Goal: Use online tool/utility: Utilize a website feature to perform a specific function

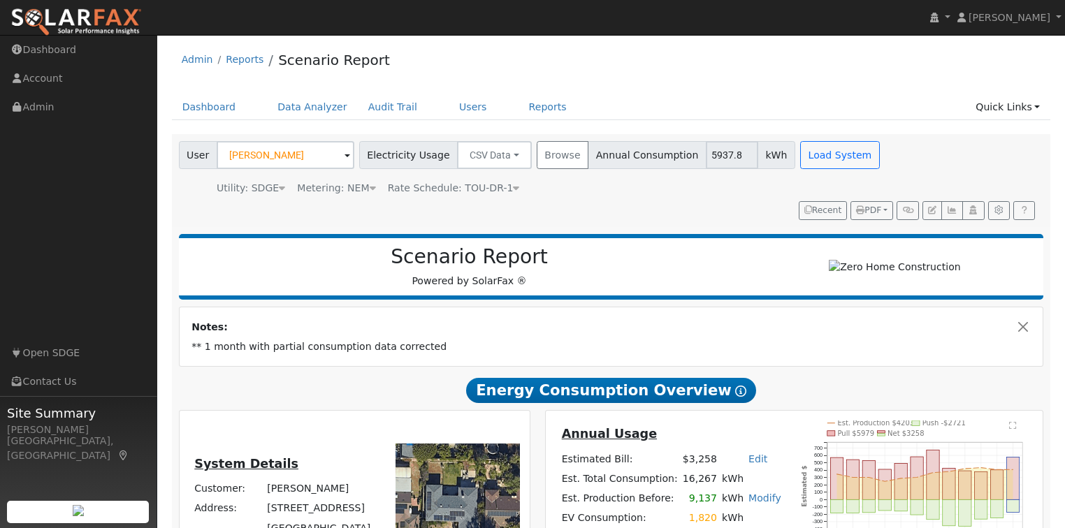
scroll to position [1385, 0]
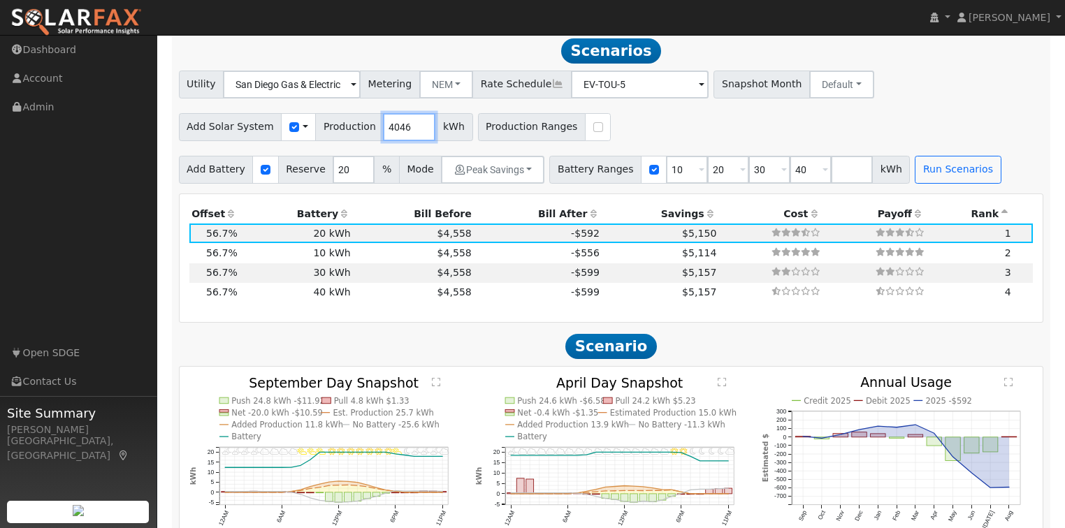
drag, startPoint x: 398, startPoint y: 134, endPoint x: 364, endPoint y: 131, distance: 33.7
click at [364, 131] on div "Add Solar System Use CSV Data Production 4046 kWh" at bounding box center [326, 127] width 294 height 28
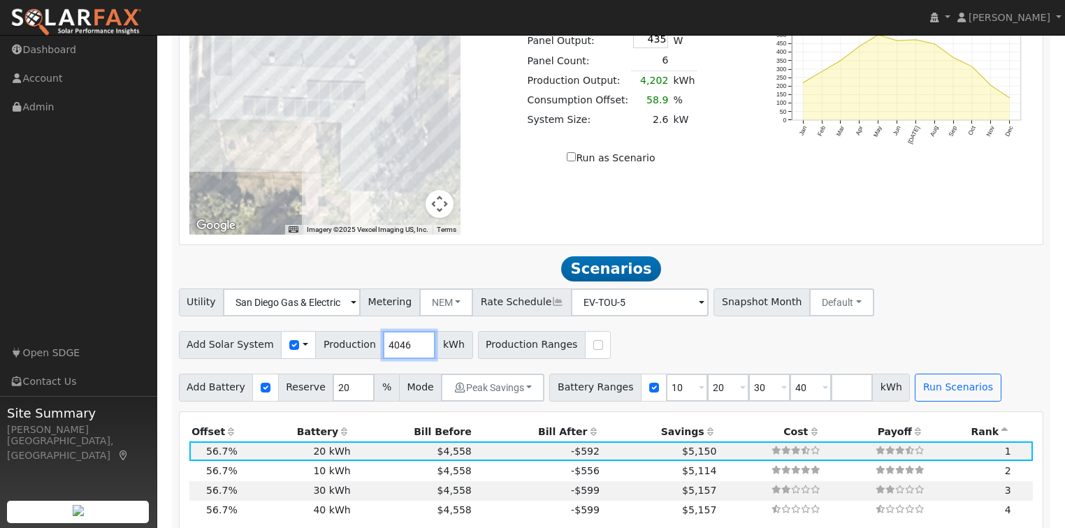
scroll to position [2122, 0]
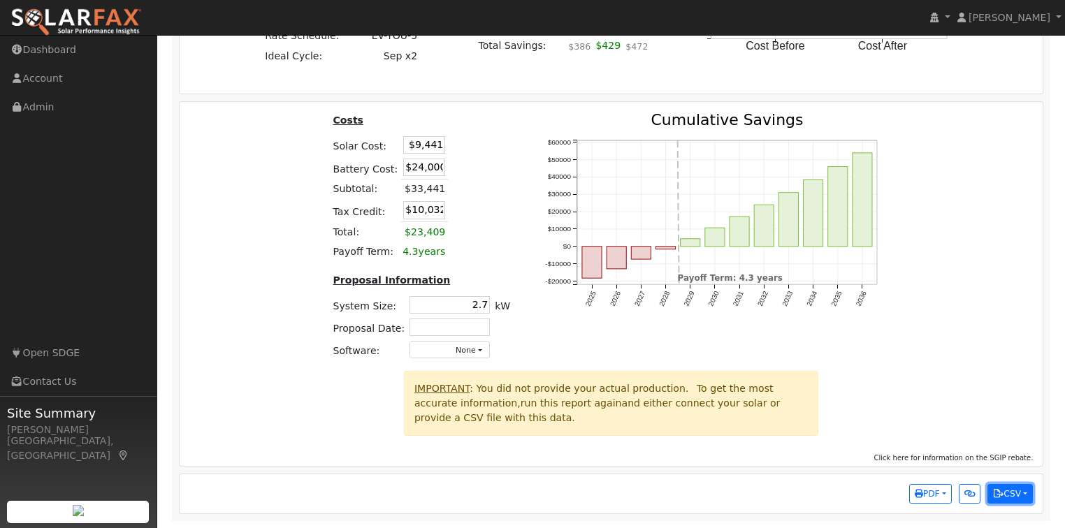
click at [1019, 500] on button "CSV" at bounding box center [1009, 494] width 45 height 20
click at [956, 467] on link "Scenario All Data" at bounding box center [950, 468] width 164 height 20
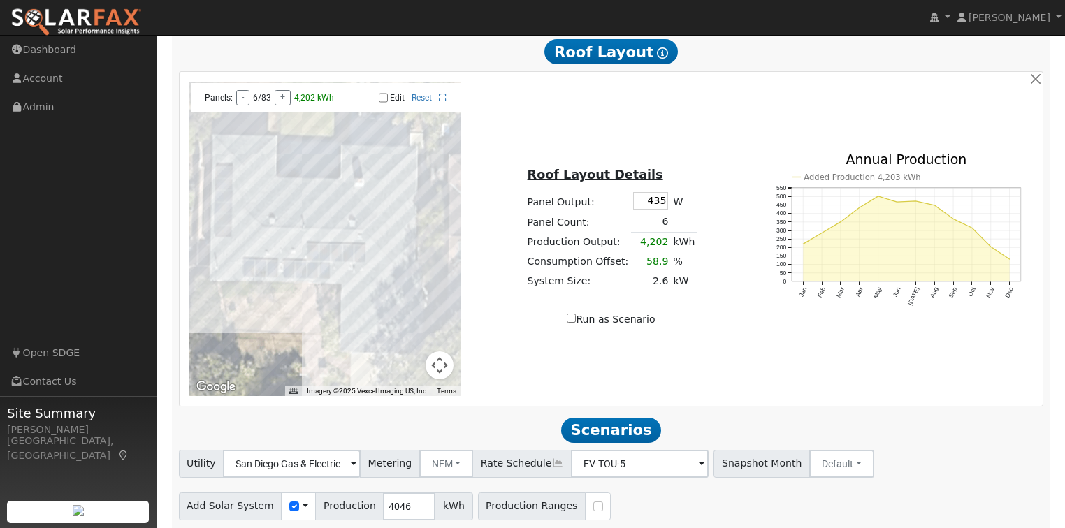
scroll to position [1005, 0]
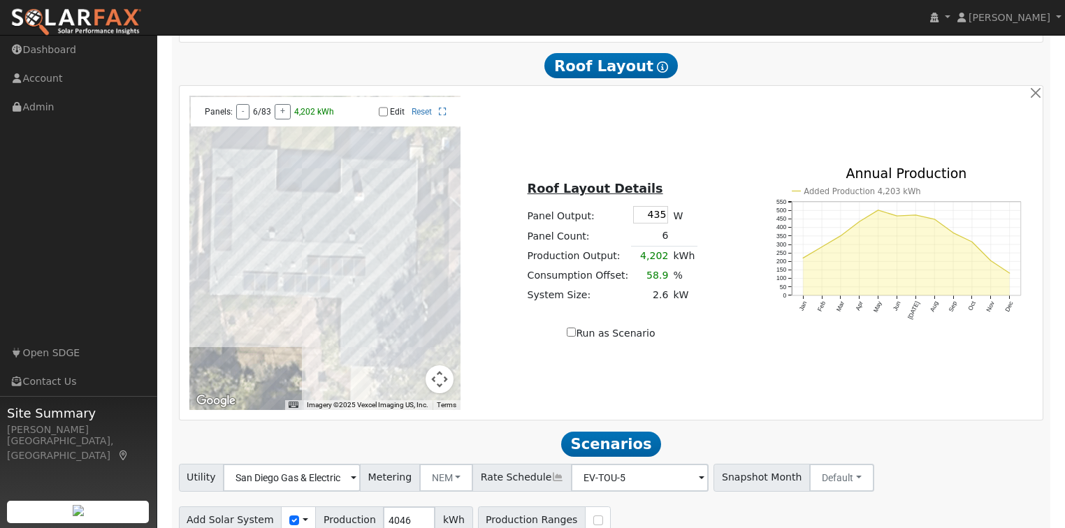
click at [573, 327] on div "Roof Layout Details Panel Output: 435 W Panel Count: 6 Production Output: 4,202…" at bounding box center [611, 253] width 286 height 176
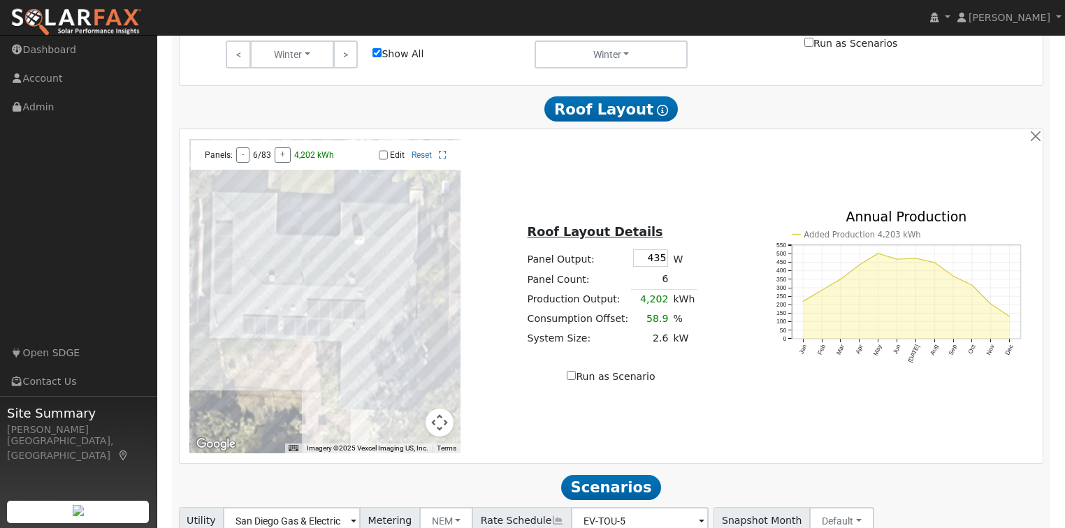
click at [576, 378] on input "Run as Scenario" at bounding box center [571, 375] width 9 height 9
checkbox input "true"
type input "4202"
checkbox input "true"
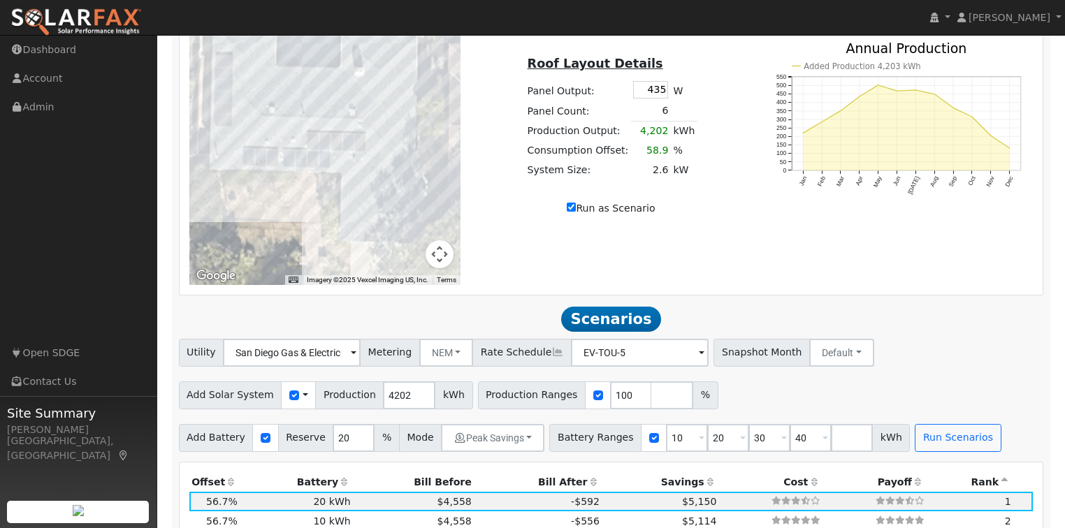
scroll to position [1116, 0]
click at [935, 443] on button "Run Scenarios" at bounding box center [958, 439] width 86 height 28
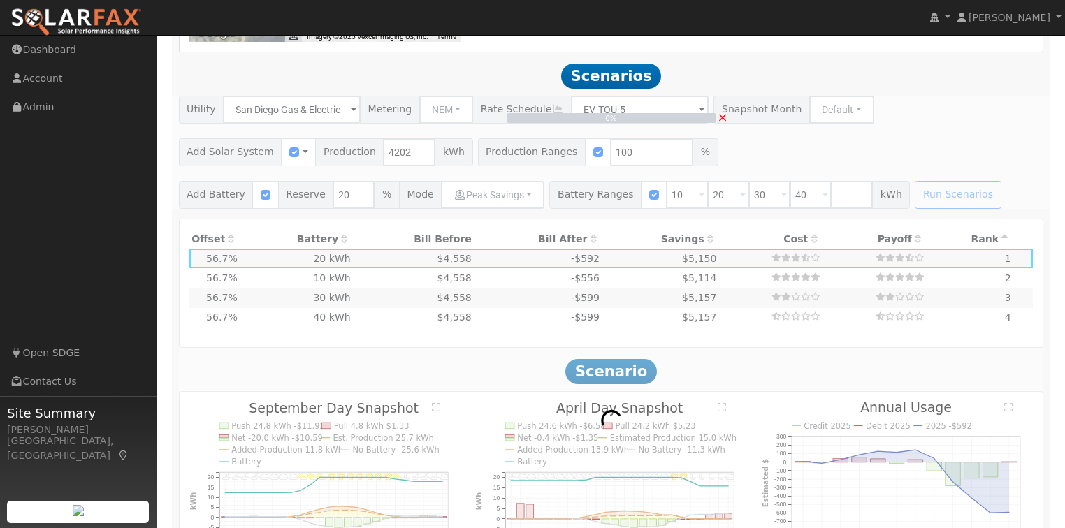
scroll to position [1340, 0]
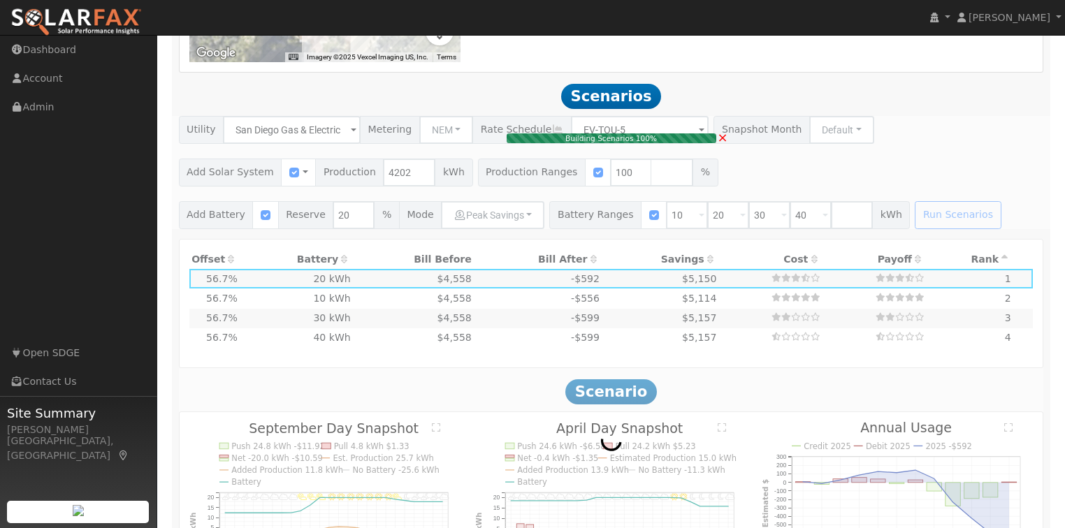
type input "$9,100"
type input "$9,930"
type input "2.6"
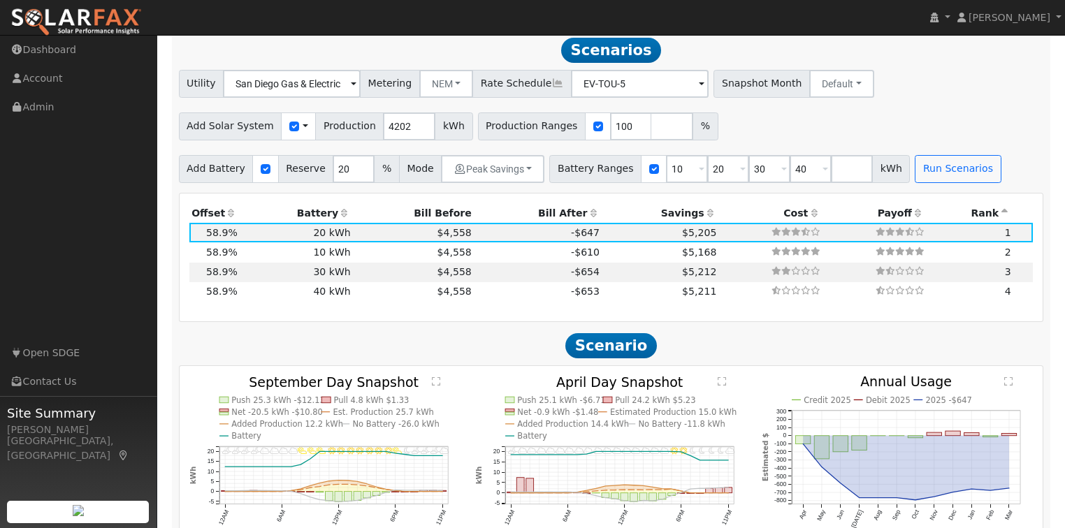
scroll to position [1348, 0]
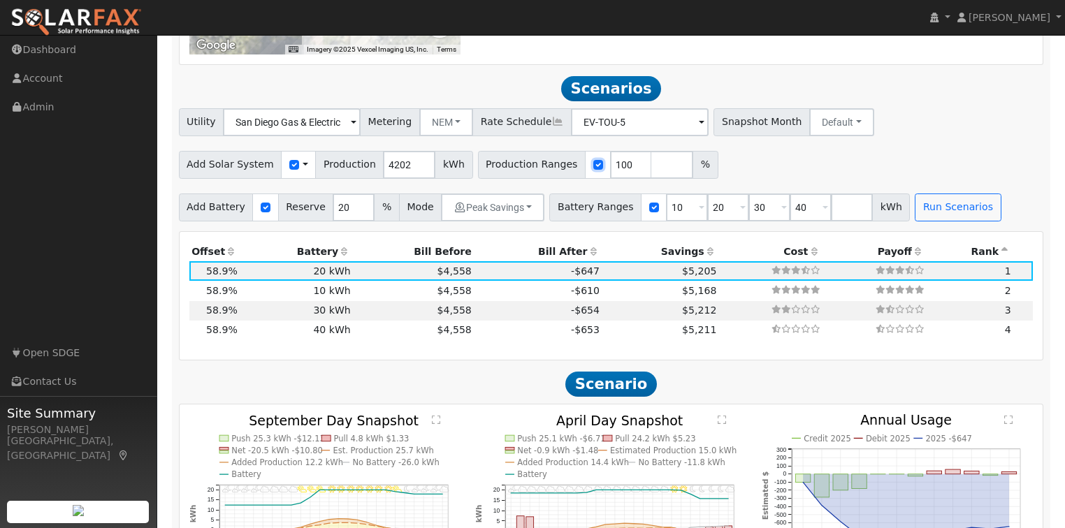
click at [593, 170] on input "checkbox" at bounding box center [598, 165] width 10 height 10
checkbox input "false"
click at [915, 210] on button "Run Scenarios" at bounding box center [958, 208] width 86 height 28
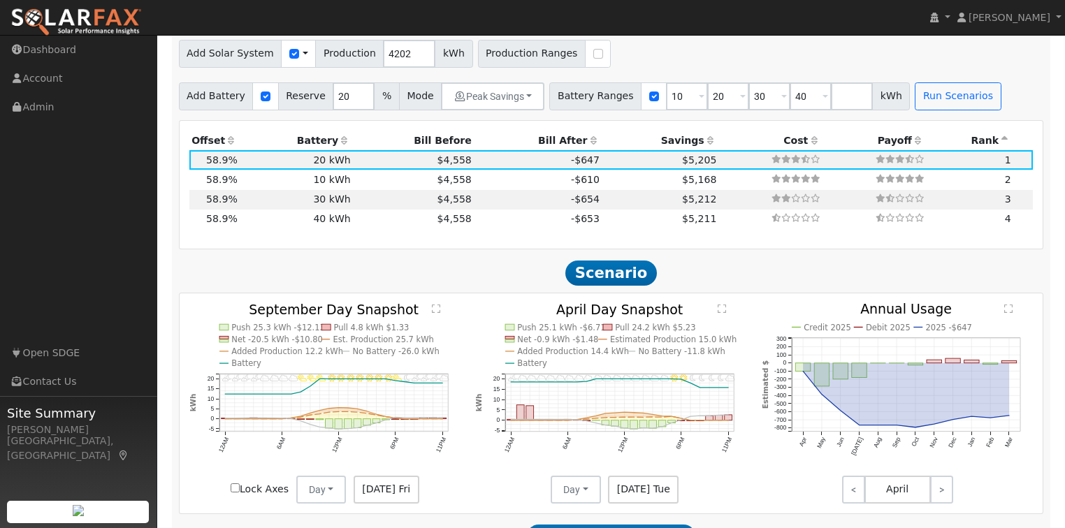
scroll to position [1491, 0]
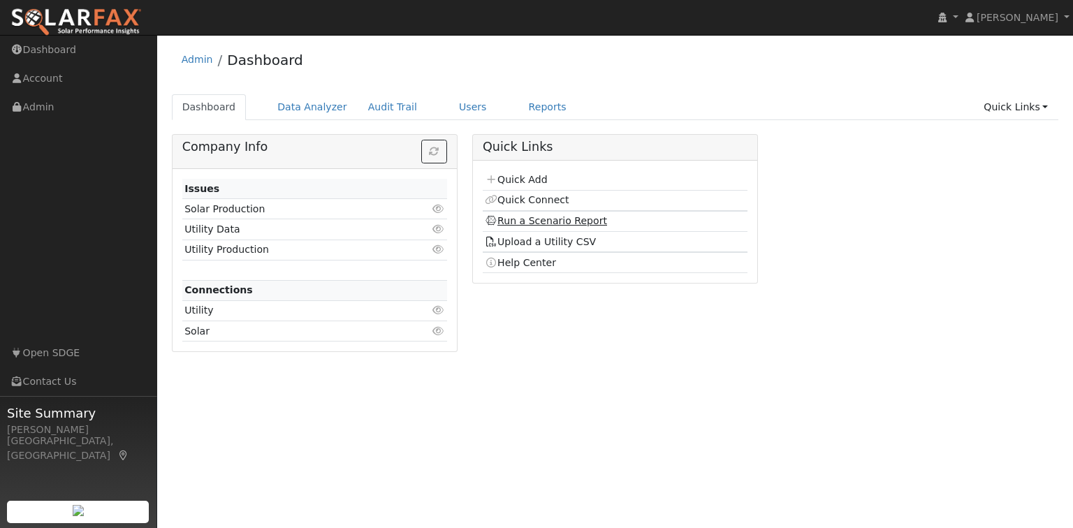
click at [534, 221] on link "Run a Scenario Report" at bounding box center [546, 220] width 122 height 11
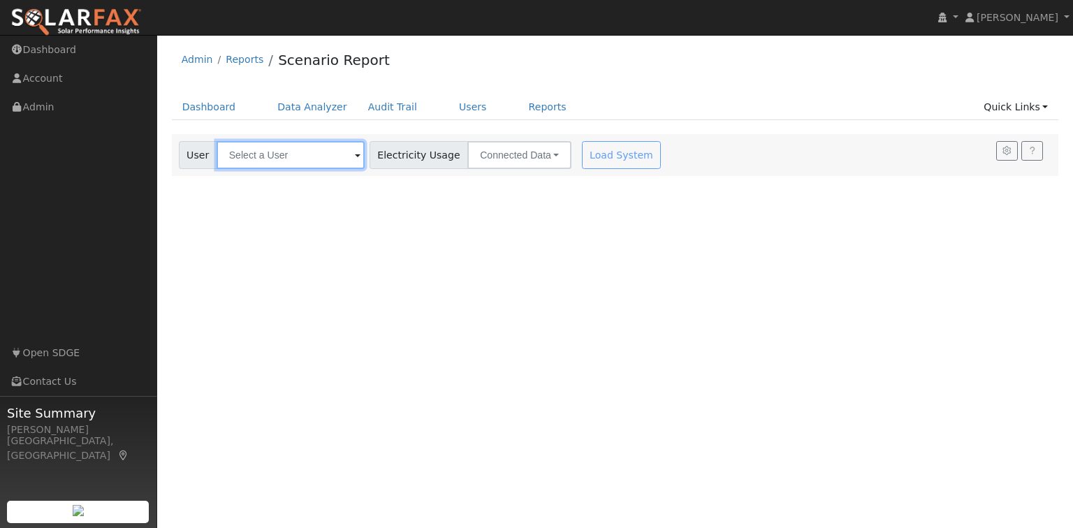
click at [250, 154] on input "text" at bounding box center [291, 155] width 148 height 28
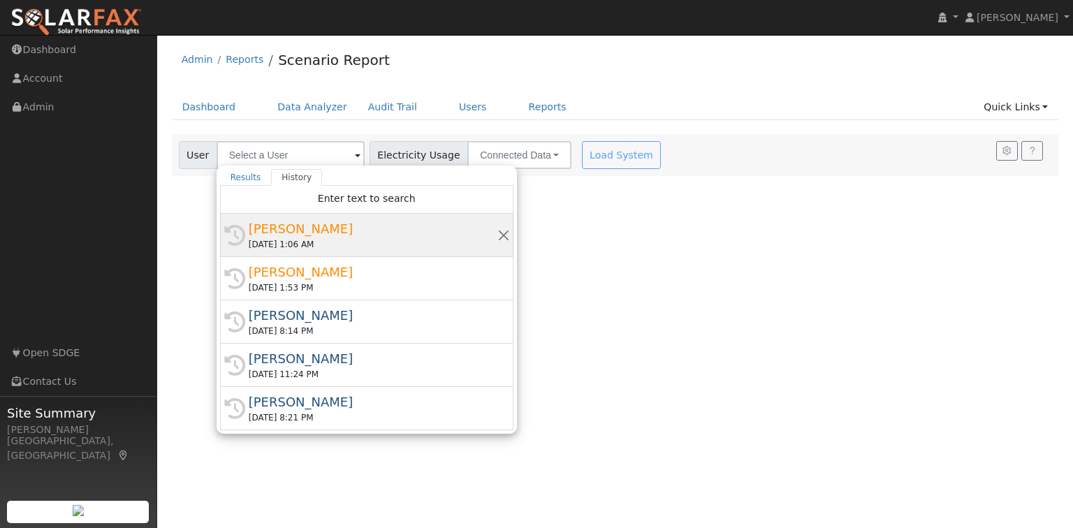
click at [275, 229] on div "[PERSON_NAME]" at bounding box center [373, 228] width 249 height 19
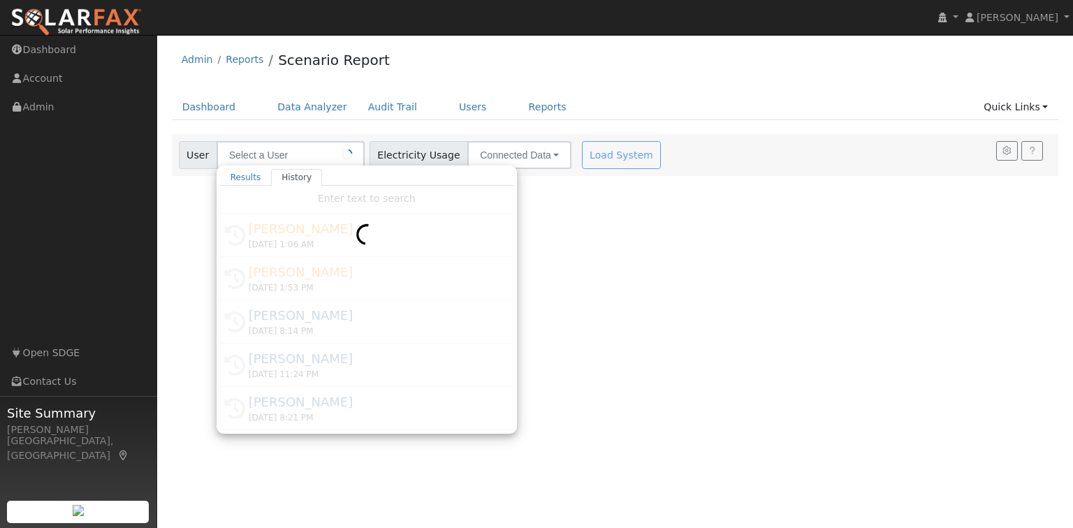
type input "[PERSON_NAME]"
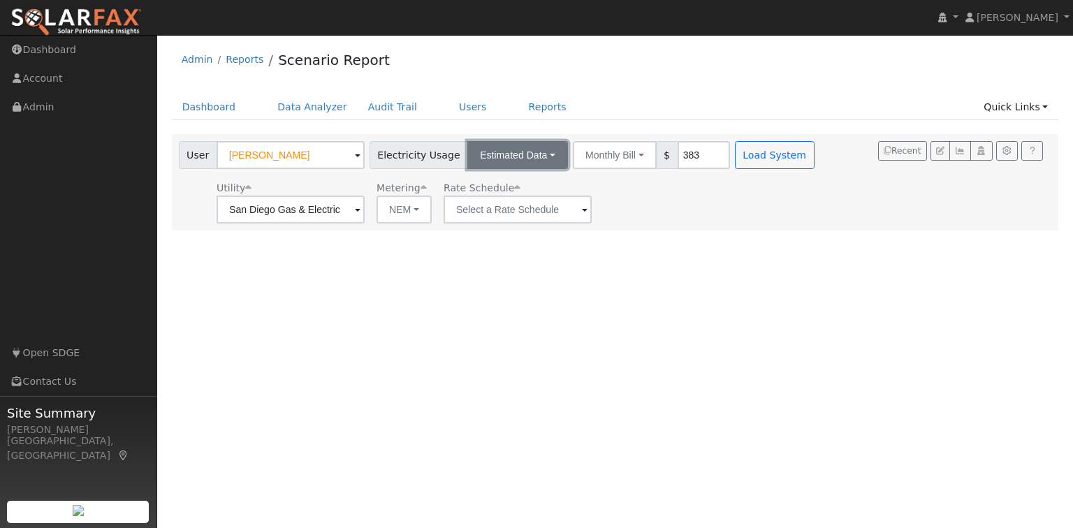
click at [519, 150] on button "Estimated Data" at bounding box center [517, 155] width 101 height 28
click at [497, 229] on link "CSV Data" at bounding box center [518, 226] width 99 height 20
